Goal: Transaction & Acquisition: Purchase product/service

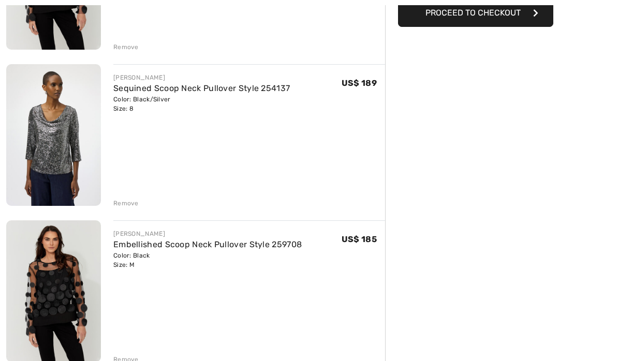
scroll to position [229, 0]
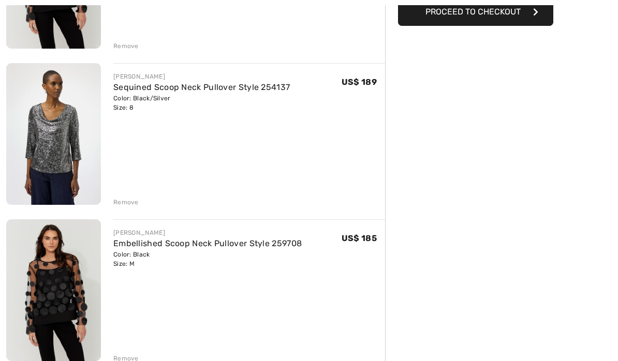
click at [127, 361] on div "Remove" at bounding box center [125, 358] width 25 height 9
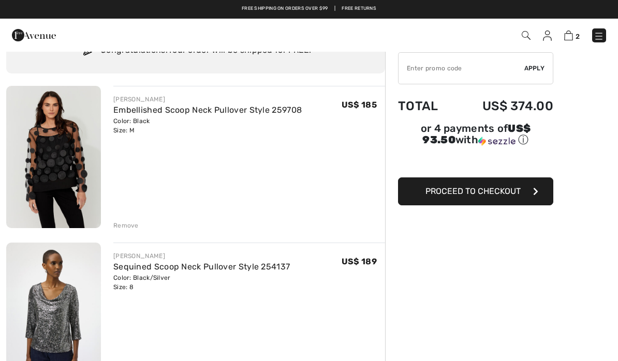
scroll to position [49, 0]
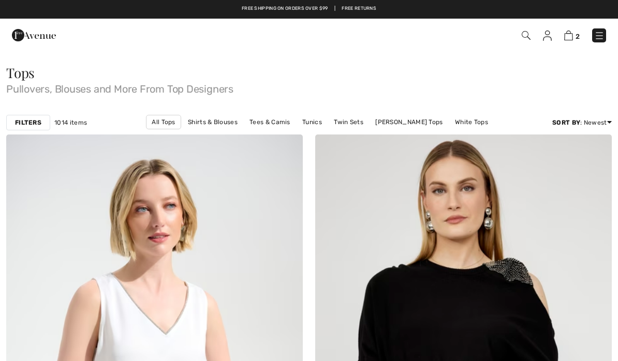
scroll to position [7407, 0]
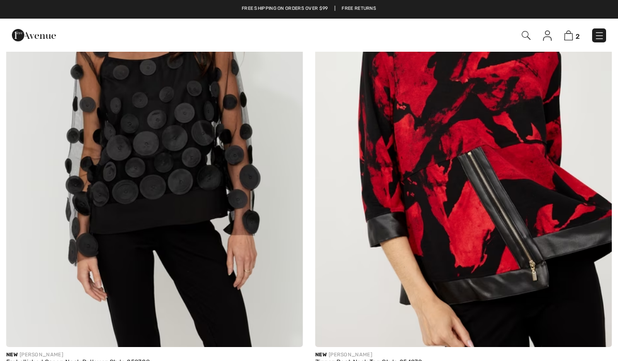
checkbox input "true"
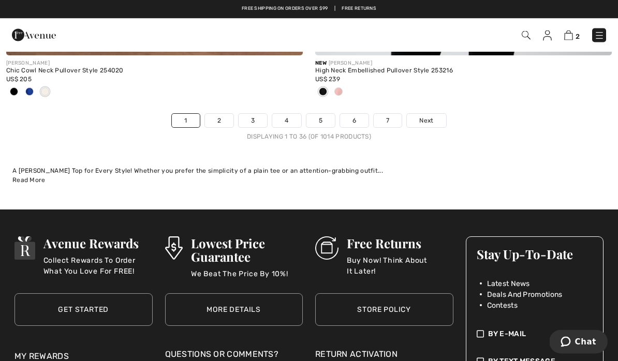
scroll to position [9172, 0]
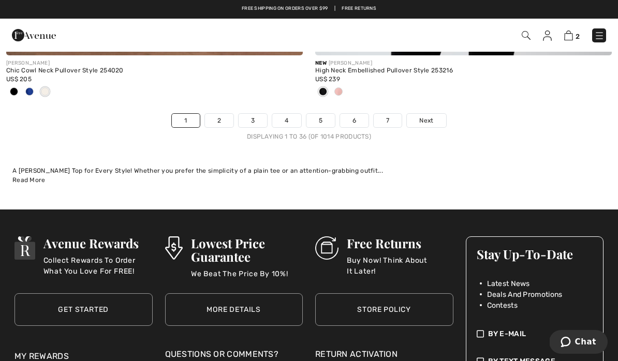
click at [434, 116] on link "Next" at bounding box center [426, 120] width 39 height 13
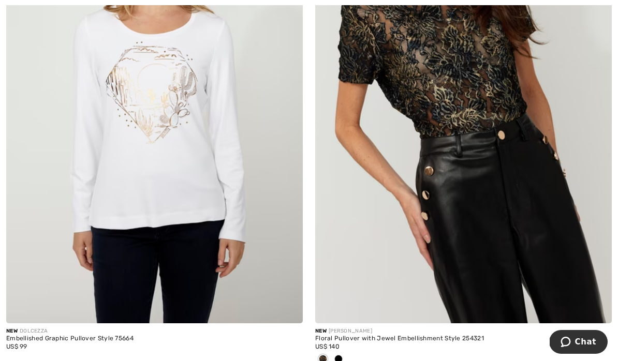
scroll to position [3957, 0]
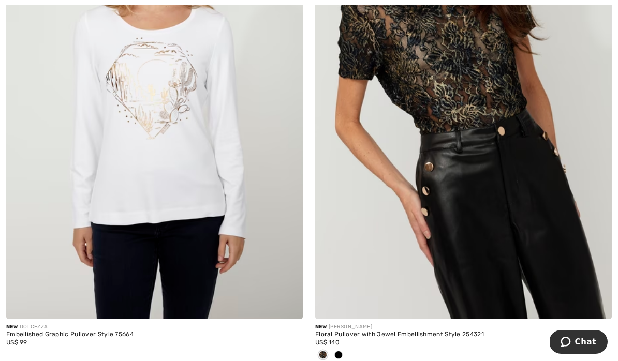
click at [119, 208] on img at bounding box center [154, 96] width 296 height 445
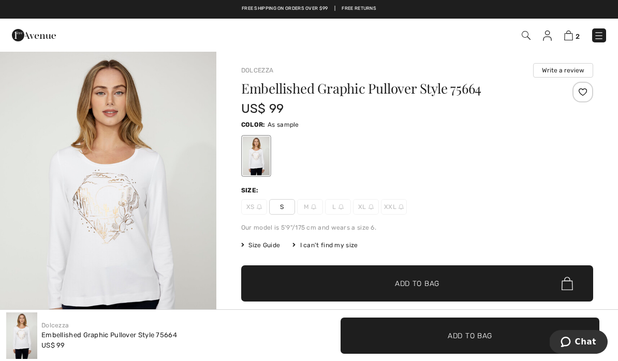
click at [313, 209] on img at bounding box center [313, 206] width 5 height 5
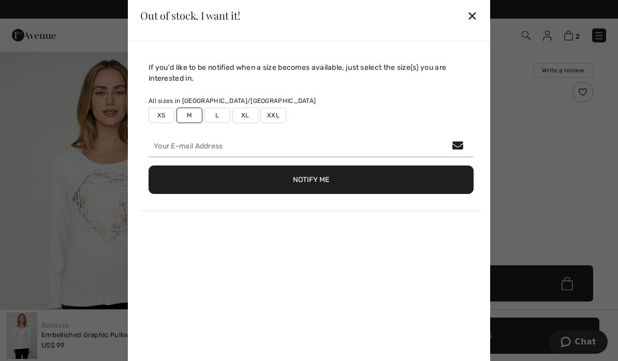
click at [309, 210] on div "If you'd like to be notified when a size becomes available, just select the siz…" at bounding box center [310, 136] width 341 height 149
click at [331, 182] on button "Notify Me" at bounding box center [310, 180] width 325 height 28
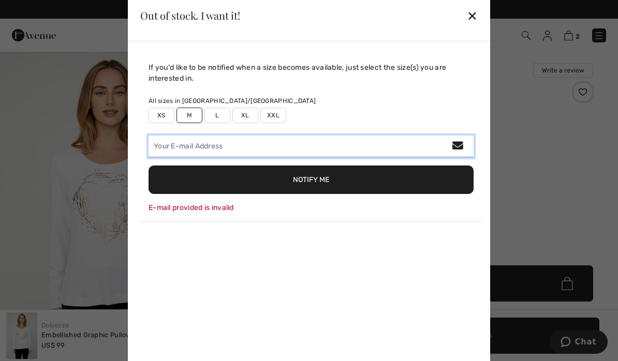
click at [231, 150] on input "email" at bounding box center [310, 147] width 325 height 22
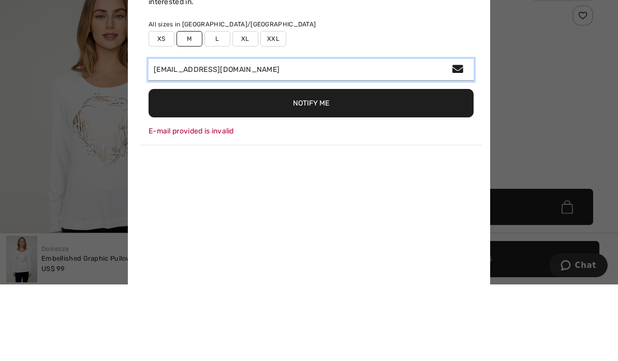
type input "lklonergan@gmail.com"
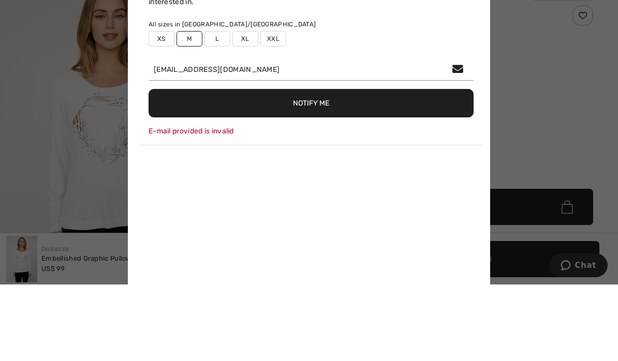
click at [333, 166] on button "Notify Me" at bounding box center [310, 180] width 325 height 28
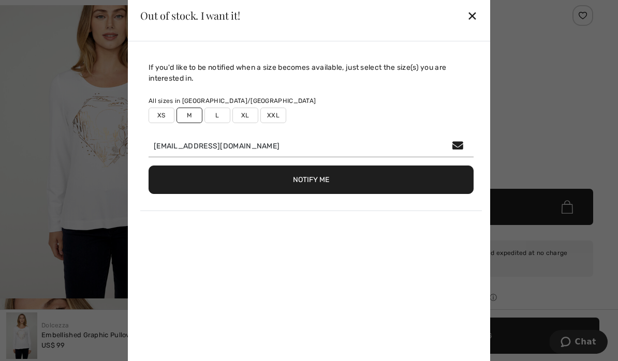
click at [333, 105] on div "All sizes in CA/US" at bounding box center [310, 100] width 325 height 9
click at [476, 14] on div "✕" at bounding box center [472, 16] width 11 height 22
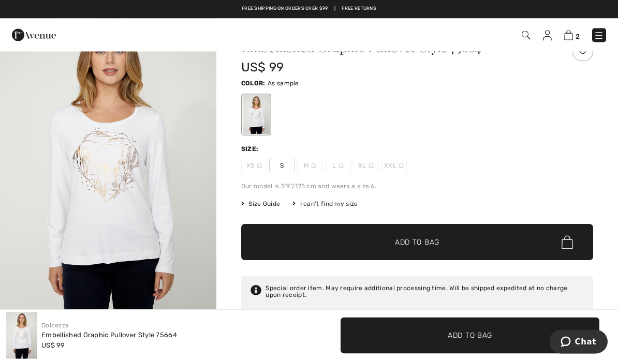
scroll to position [0, 0]
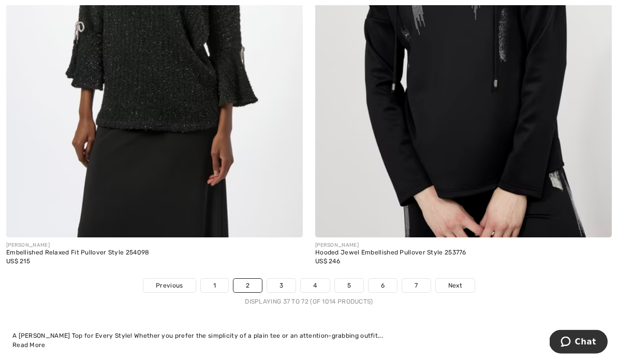
scroll to position [9110, 0]
click at [459, 284] on link "Next" at bounding box center [455, 284] width 39 height 13
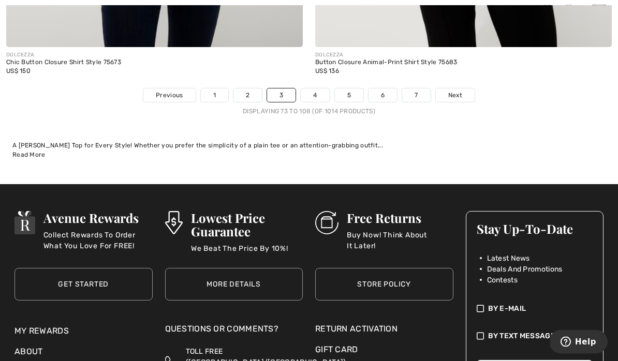
scroll to position [9129, 0]
click at [458, 93] on link "Next" at bounding box center [455, 94] width 39 height 13
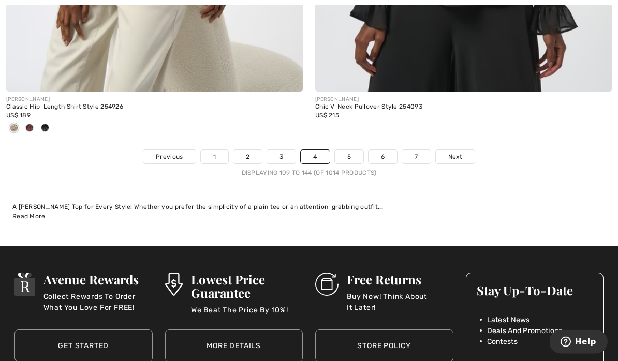
scroll to position [9223, 0]
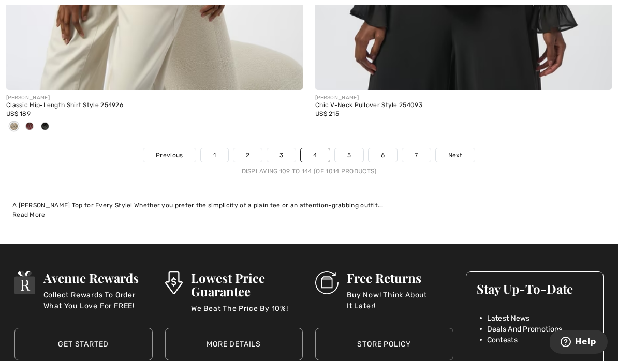
click at [462, 153] on link "Next" at bounding box center [455, 154] width 39 height 13
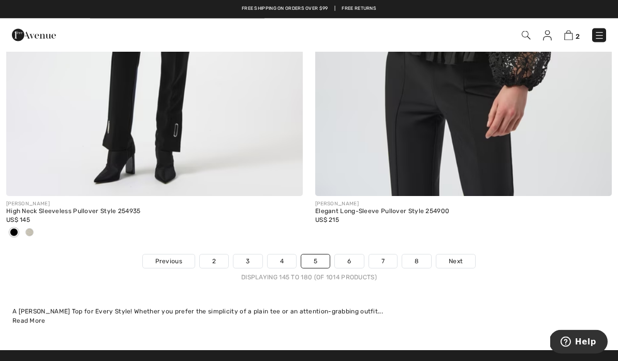
scroll to position [9100, 0]
click at [460, 259] on link "Next" at bounding box center [455, 261] width 39 height 13
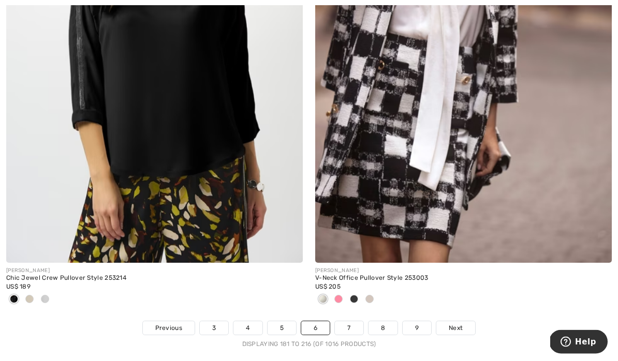
scroll to position [8965, 0]
click at [465, 323] on link "Next" at bounding box center [455, 327] width 39 height 13
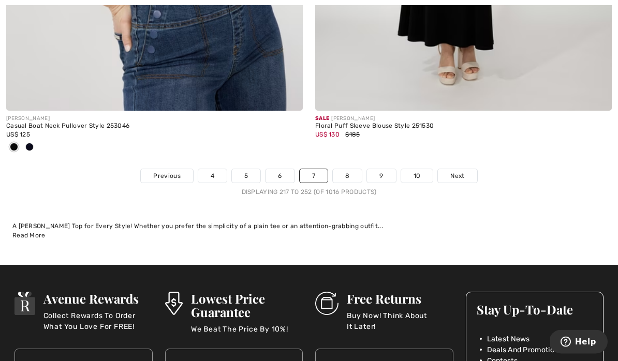
scroll to position [9185, 0]
click at [464, 171] on span "Next" at bounding box center [457, 175] width 14 height 9
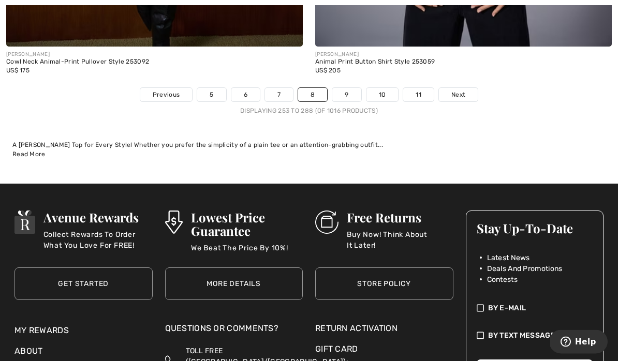
scroll to position [9164, 0]
click at [465, 89] on link "Next" at bounding box center [458, 94] width 39 height 13
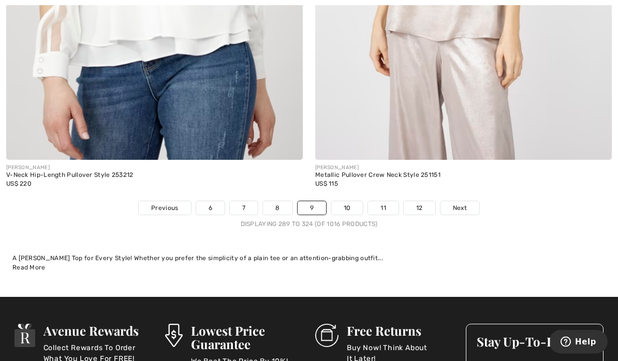
scroll to position [9051, 0]
click at [463, 203] on span "Next" at bounding box center [460, 207] width 14 height 9
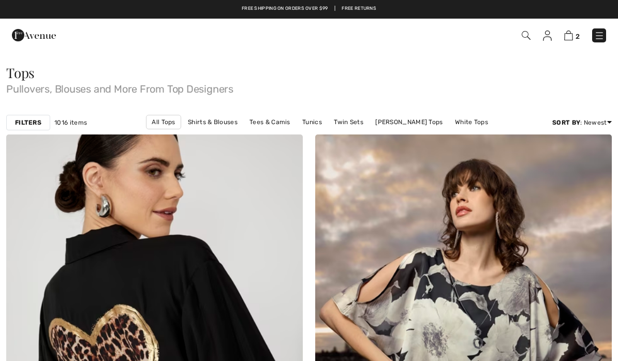
checkbox input "true"
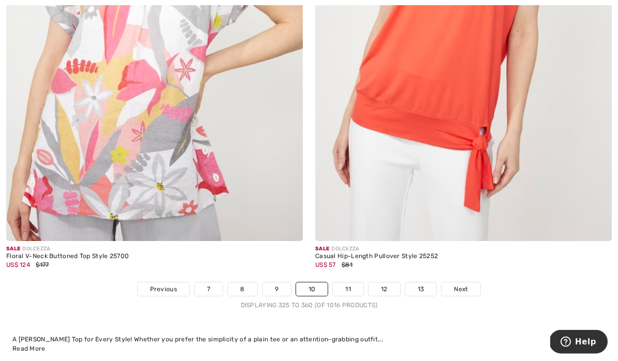
scroll to position [8986, 0]
click at [349, 282] on link "11" at bounding box center [348, 288] width 31 height 13
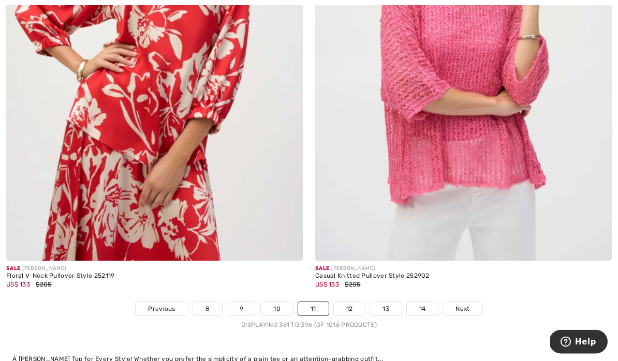
scroll to position [8984, 0]
click at [467, 308] on link "Next" at bounding box center [462, 308] width 39 height 13
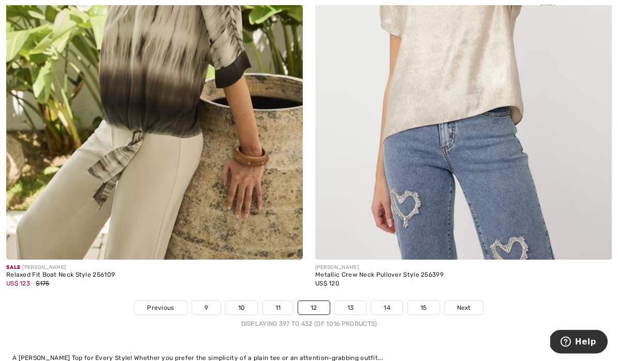
scroll to position [9053, 0]
click at [468, 305] on span "Next" at bounding box center [464, 307] width 14 height 9
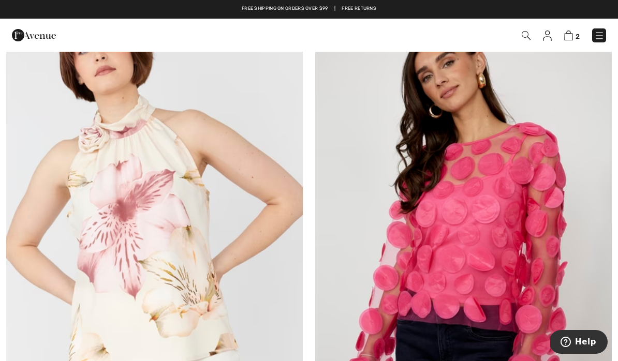
scroll to position [2587, 0]
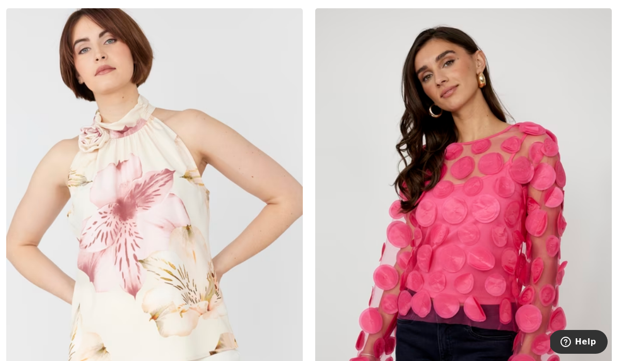
click at [127, 224] on img at bounding box center [154, 230] width 296 height 445
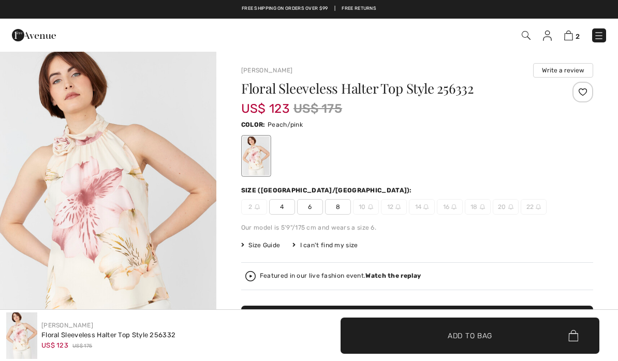
checkbox input "true"
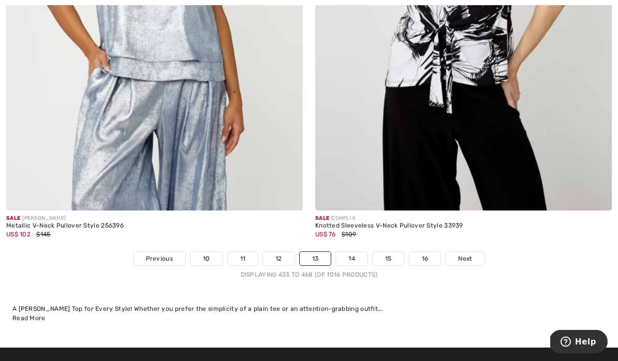
scroll to position [9087, 0]
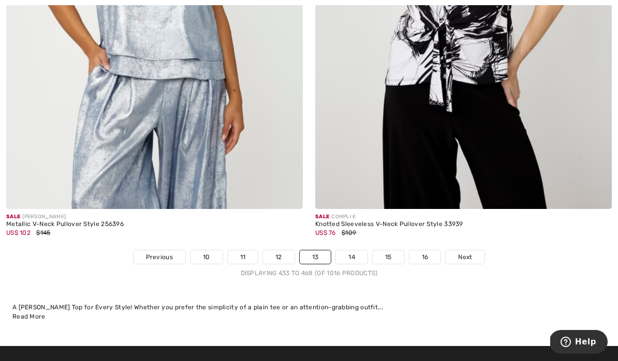
click at [469, 256] on link "Next" at bounding box center [464, 256] width 39 height 13
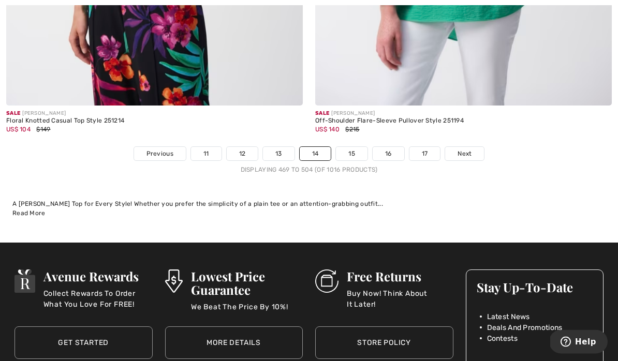
scroll to position [9173, 0]
click at [473, 147] on link "Next" at bounding box center [464, 153] width 39 height 13
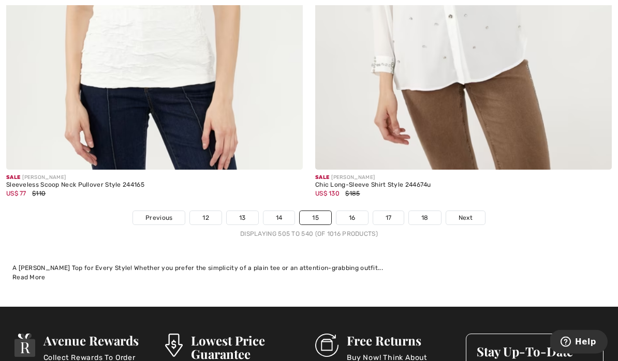
scroll to position [9109, 0]
click at [464, 215] on span "Next" at bounding box center [465, 217] width 14 height 9
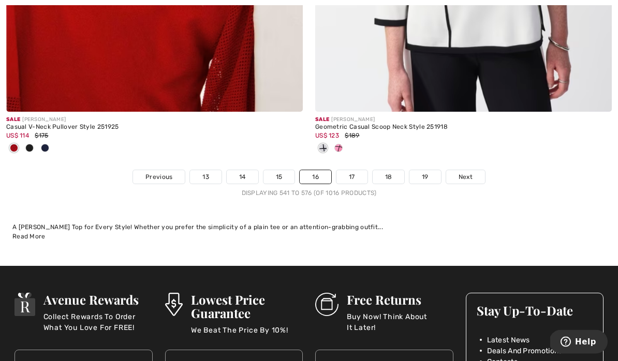
scroll to position [9252, 0]
click at [471, 175] on link "Next" at bounding box center [465, 176] width 39 height 13
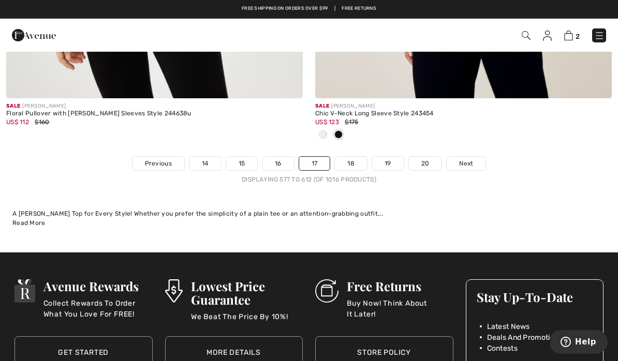
scroll to position [9249, 0]
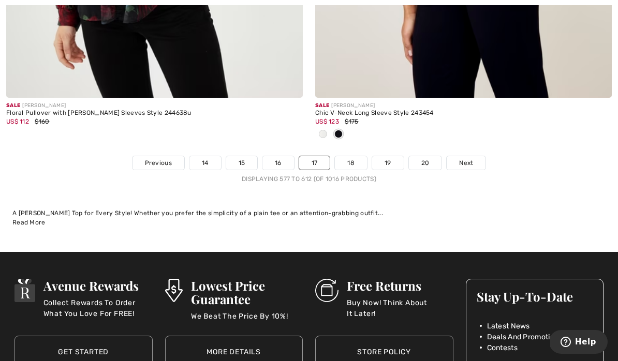
click at [469, 162] on link "Next" at bounding box center [465, 162] width 39 height 13
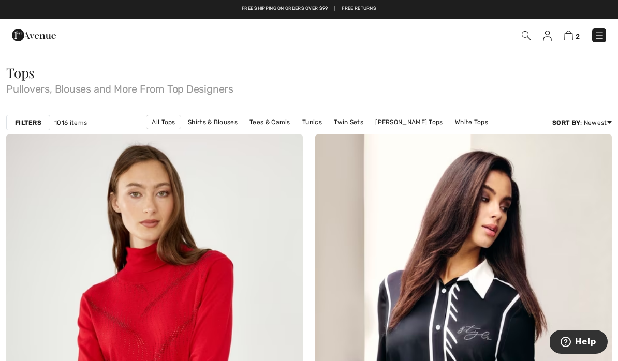
click at [200, 123] on link "Shirts & Blouses" at bounding box center [213, 121] width 60 height 13
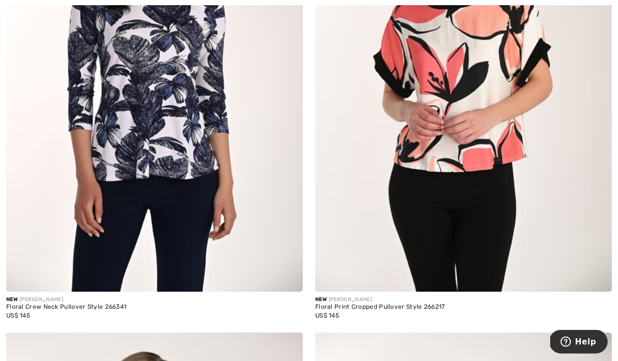
scroll to position [1270, 0]
click at [133, 123] on img at bounding box center [154, 69] width 296 height 445
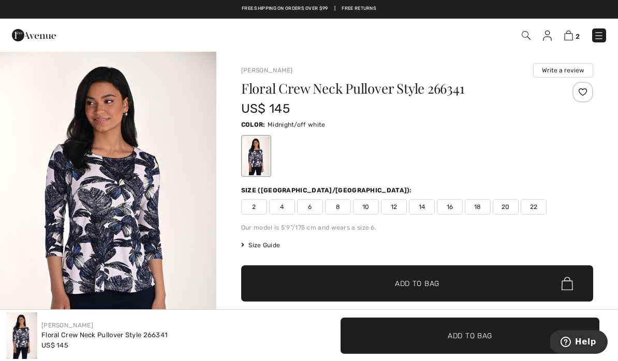
click at [344, 211] on span "8" at bounding box center [338, 207] width 26 height 16
click at [431, 288] on span "Add to Bag" at bounding box center [417, 283] width 44 height 11
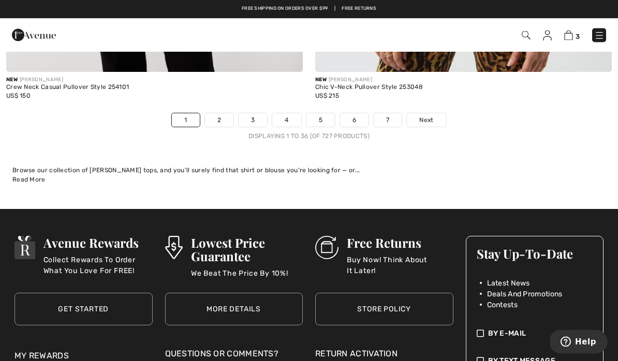
scroll to position [9202, 0]
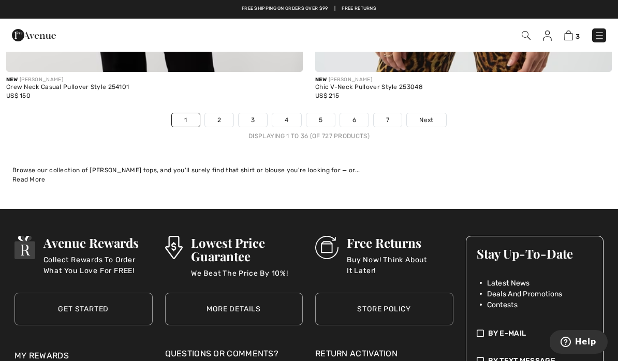
click at [430, 115] on span "Next" at bounding box center [426, 119] width 14 height 9
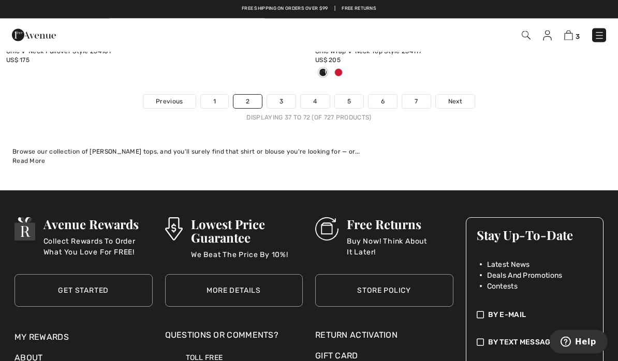
scroll to position [9237, 0]
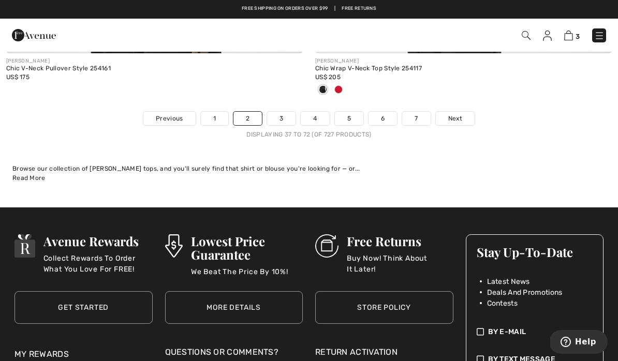
click at [453, 114] on span "Next" at bounding box center [455, 118] width 14 height 9
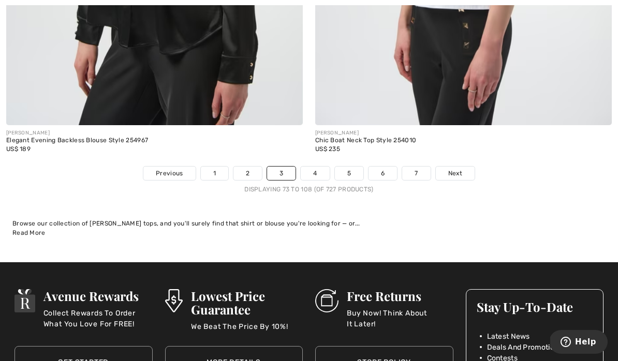
scroll to position [9049, 0]
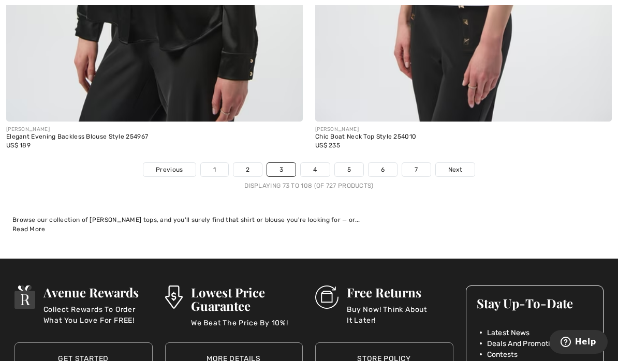
click at [456, 165] on span "Next" at bounding box center [455, 169] width 14 height 9
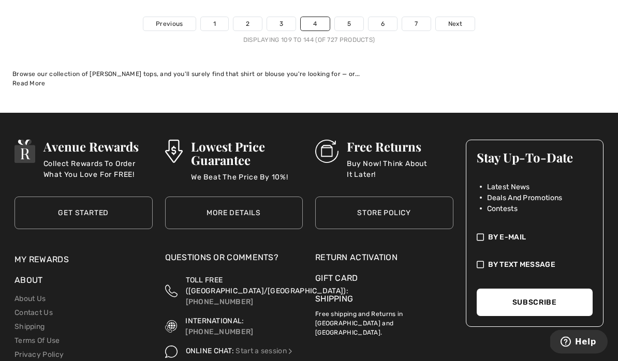
scroll to position [9264, 0]
click at [448, 19] on span "Next" at bounding box center [455, 23] width 14 height 9
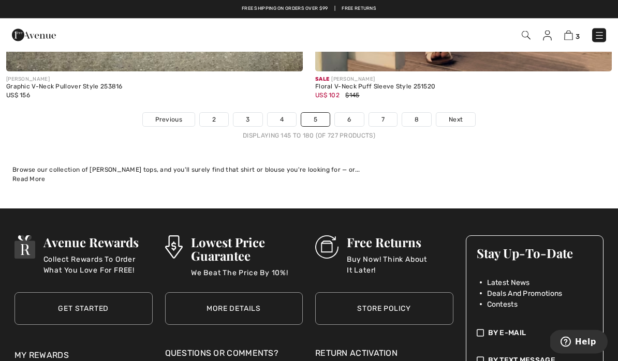
scroll to position [9153, 0]
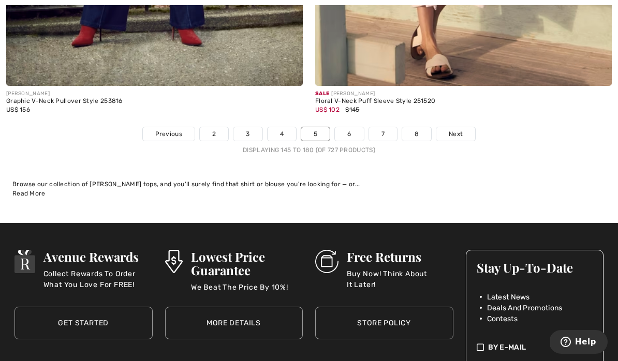
click at [451, 132] on link "Next" at bounding box center [455, 133] width 39 height 13
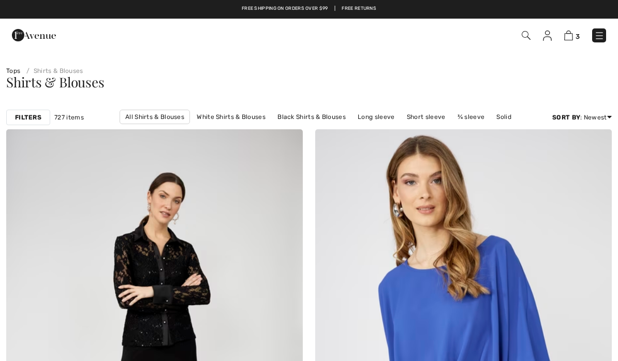
checkbox input "true"
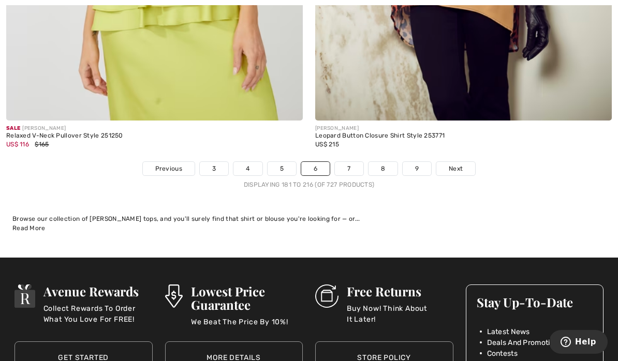
scroll to position [9112, 0]
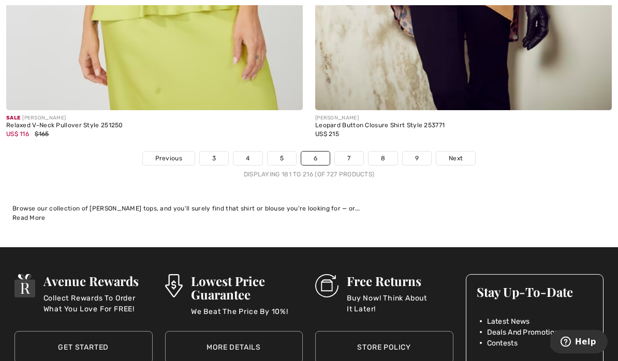
click at [450, 154] on span "Next" at bounding box center [456, 158] width 14 height 9
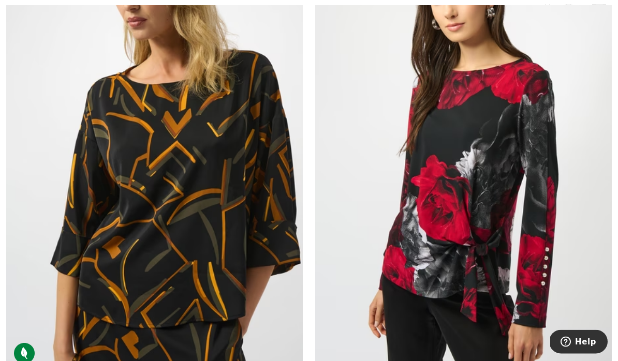
scroll to position [1676, 0]
click at [588, 359] on span at bounding box center [596, 356] width 21 height 21
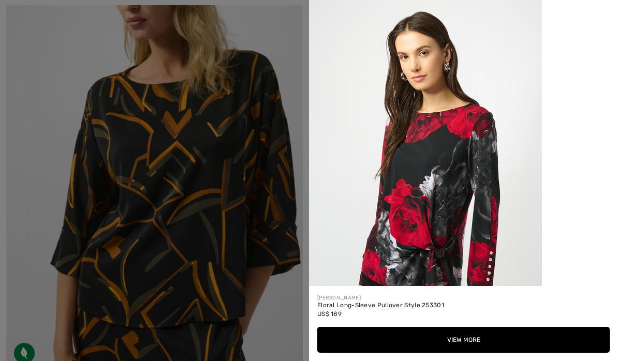
click at [411, 353] on button "View More" at bounding box center [463, 340] width 292 height 26
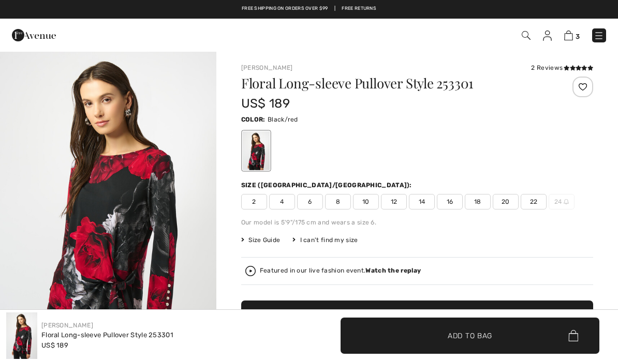
checkbox input "true"
click at [335, 206] on span "8" at bounding box center [338, 202] width 26 height 16
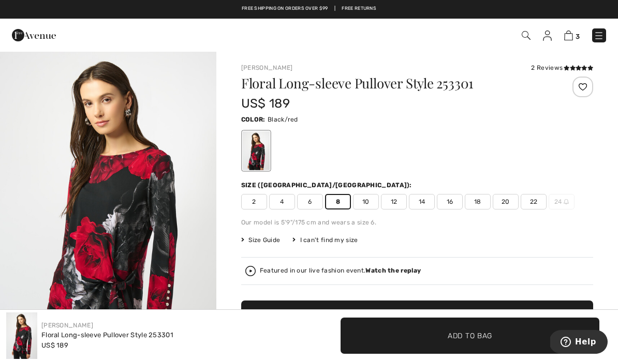
click at [474, 341] on span "✔ Added to Bag Add to Bag" at bounding box center [469, 336] width 259 height 36
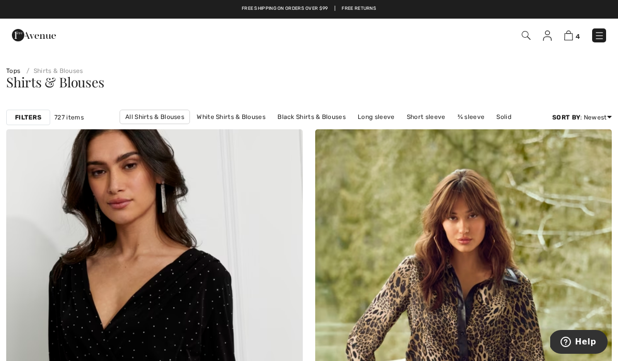
click at [476, 118] on link "¾ sleeve" at bounding box center [470, 116] width 37 height 13
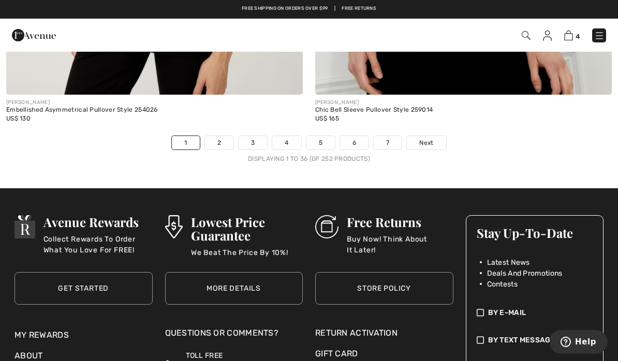
scroll to position [9072, 0]
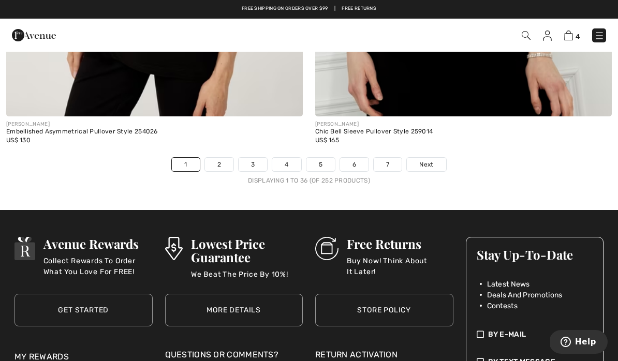
click at [431, 162] on link "Next" at bounding box center [426, 164] width 39 height 13
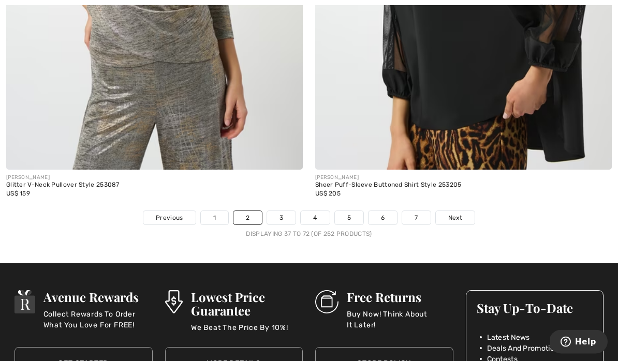
scroll to position [9121, 0]
click at [454, 213] on span "Next" at bounding box center [455, 217] width 14 height 9
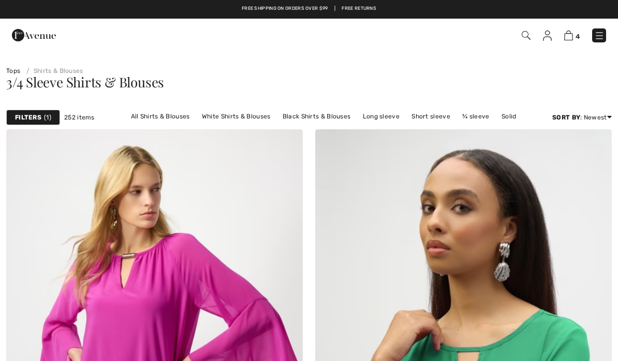
checkbox input "true"
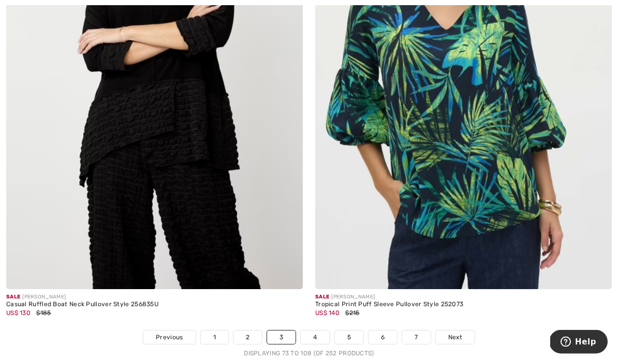
scroll to position [8967, 0]
click at [456, 334] on span "Next" at bounding box center [455, 337] width 14 height 9
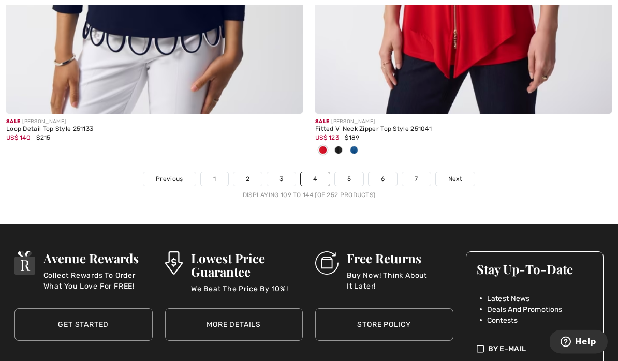
scroll to position [9177, 0]
click at [457, 174] on span "Next" at bounding box center [455, 178] width 14 height 9
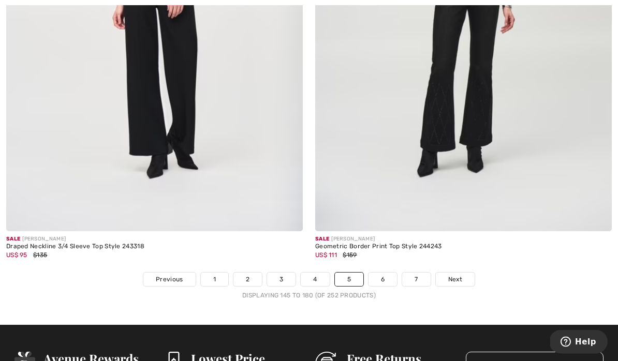
scroll to position [9094, 0]
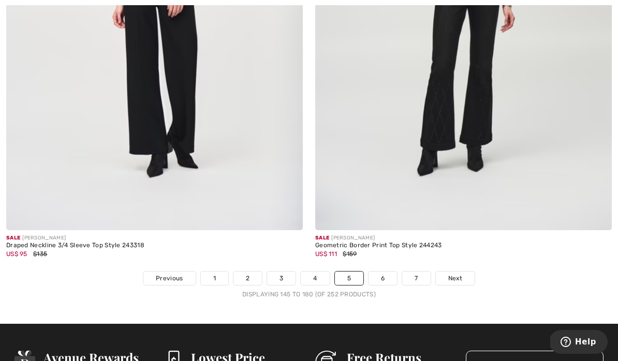
click at [457, 274] on span "Next" at bounding box center [455, 278] width 14 height 9
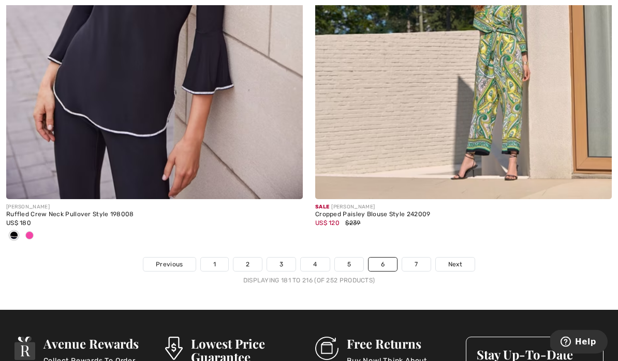
scroll to position [9108, 0]
click at [459, 260] on span "Next" at bounding box center [455, 264] width 14 height 9
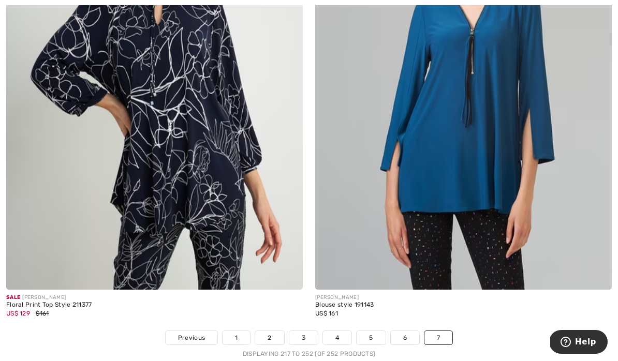
scroll to position [8969, 0]
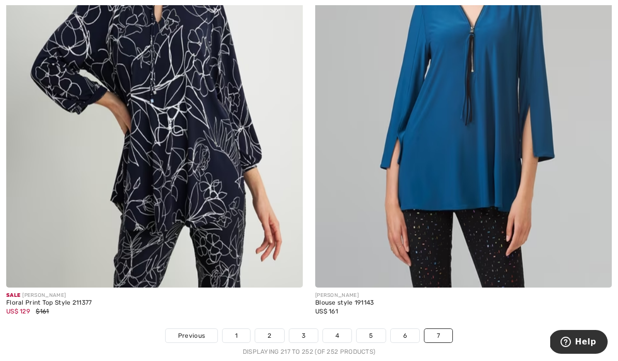
click at [451, 329] on link "7" at bounding box center [438, 335] width 28 height 13
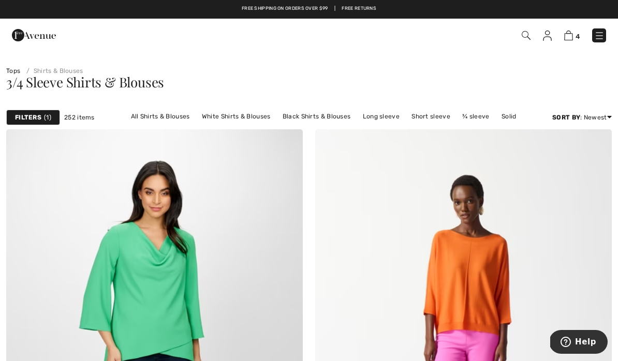
click at [325, 115] on link "Black Shirts & Blouses" at bounding box center [316, 116] width 79 height 13
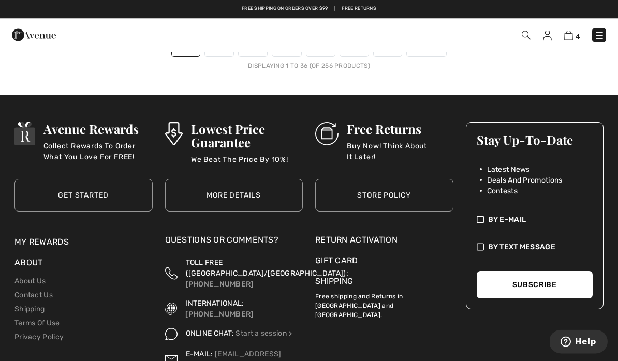
scroll to position [9323, 0]
